Goal: Information Seeking & Learning: Learn about a topic

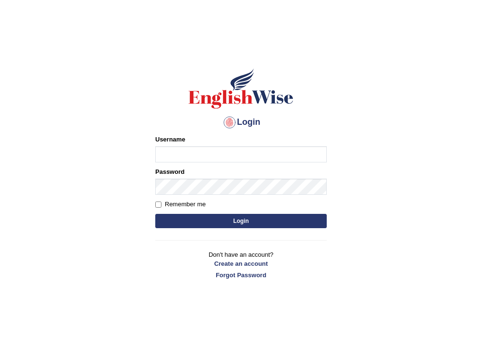
click at [38, 139] on body "Login Please fix the following errors: Username Password Remember me Login Don'…" at bounding box center [241, 195] width 482 height 342
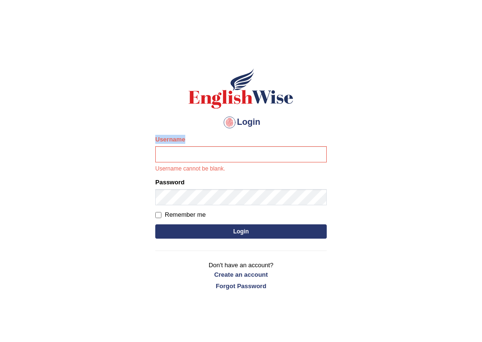
click at [38, 139] on body "Login Please fix the following errors: Username Username cannot be blank. Passw…" at bounding box center [241, 195] width 482 height 342
click at [80, 30] on body "Login Please fix the following errors: Username Username cannot be blank. Passw…" at bounding box center [241, 195] width 482 height 342
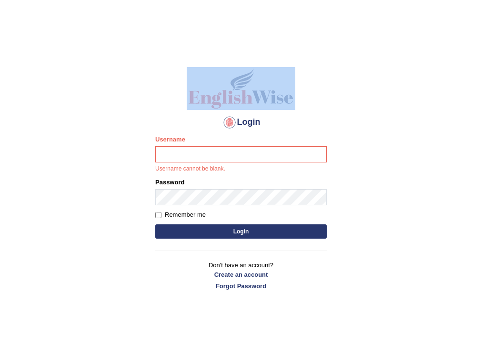
click at [80, 30] on body "Login Please fix the following errors: Username Username cannot be blank. Passw…" at bounding box center [241, 195] width 482 height 342
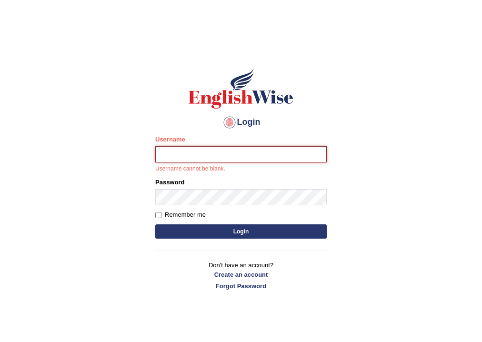
click at [280, 151] on input "Username" at bounding box center [240, 154] width 171 height 16
type input "shoeb51"
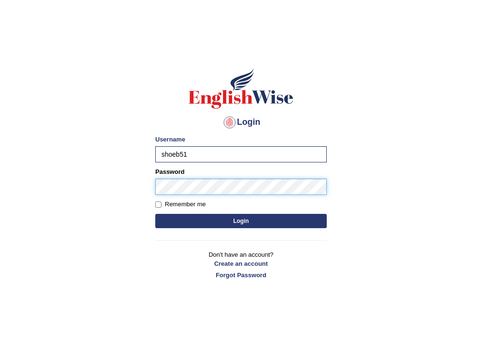
click at [155, 214] on button "Login" at bounding box center [240, 221] width 171 height 14
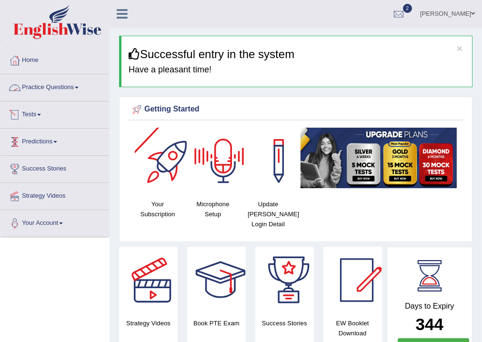
click at [51, 82] on link "Practice Questions" at bounding box center [54, 86] width 109 height 24
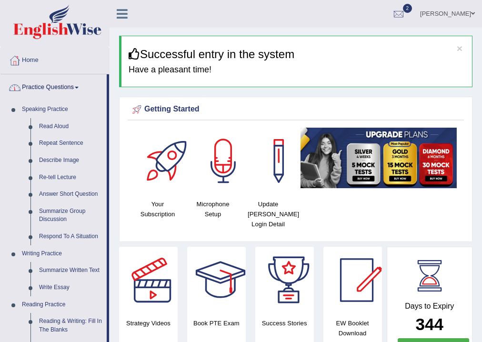
click at [51, 82] on link "Practice Questions" at bounding box center [53, 86] width 106 height 24
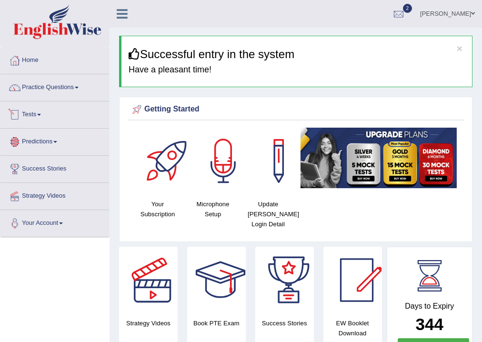
click at [37, 122] on link "Tests" at bounding box center [54, 113] width 109 height 24
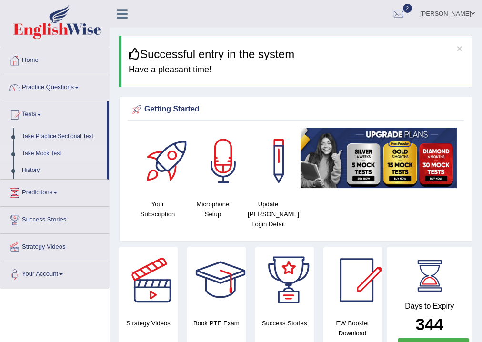
click at [39, 149] on link "Take Mock Test" at bounding box center [62, 153] width 89 height 17
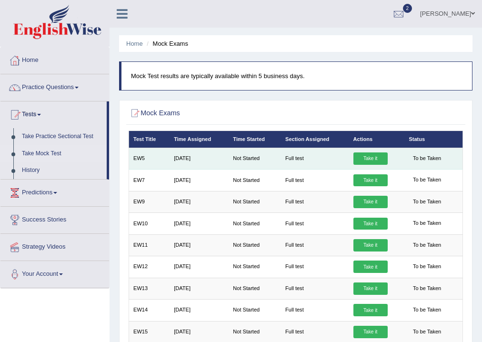
click at [356, 157] on link "Take it" at bounding box center [370, 158] width 34 height 12
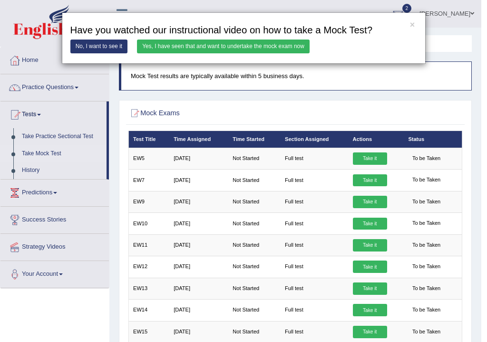
click at [277, 51] on link "Yes, I have seen that and want to undertake the mock exam now" at bounding box center [223, 47] width 173 height 14
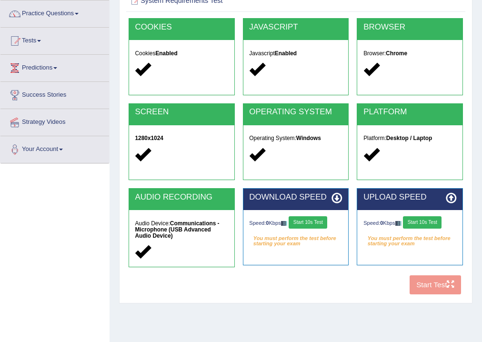
scroll to position [76, 0]
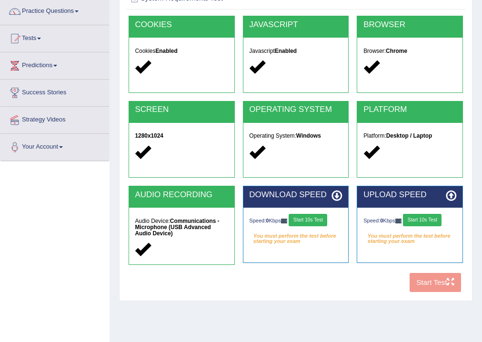
click at [308, 225] on button "Start 10s Test" at bounding box center [307, 220] width 39 height 12
click at [415, 219] on button "Start 10s Test" at bounding box center [422, 220] width 39 height 12
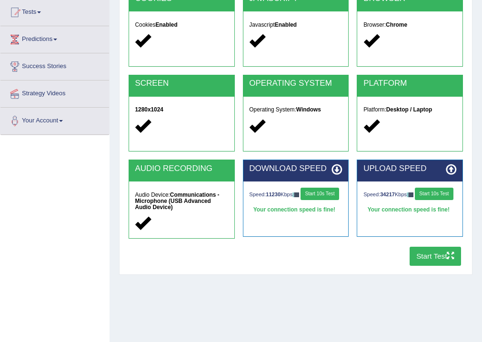
scroll to position [114, 0]
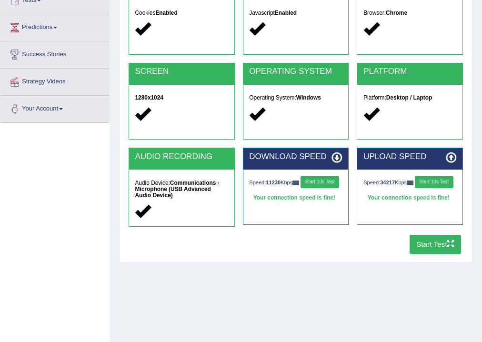
click at [452, 251] on button "Start Test" at bounding box center [435, 244] width 52 height 19
